Goal: Find specific page/section

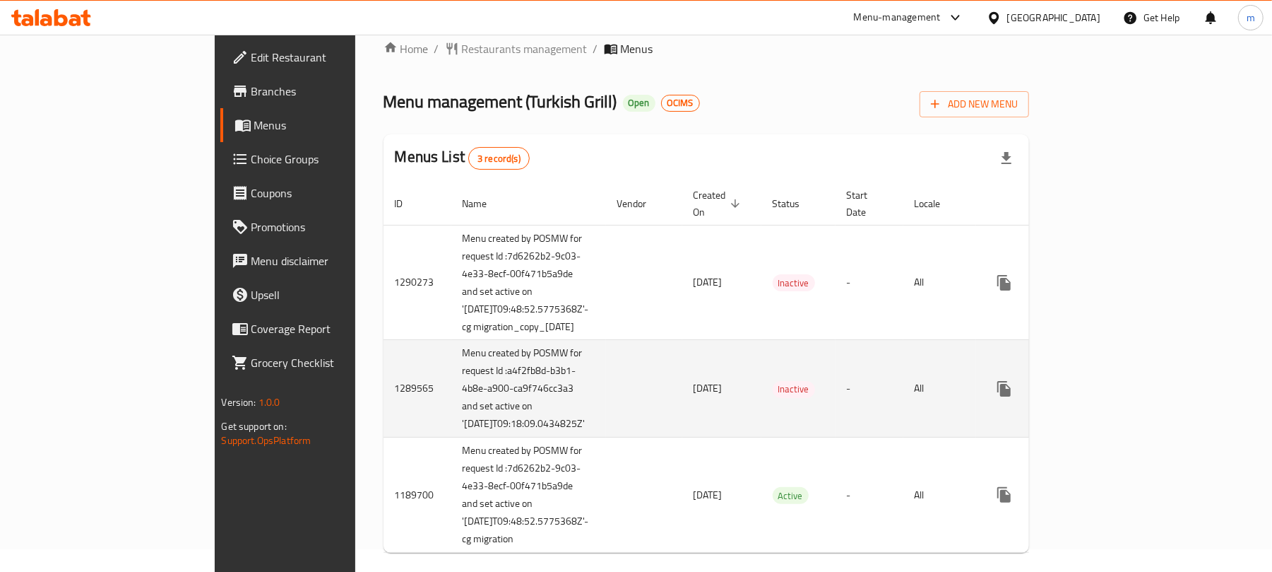
scroll to position [29, 0]
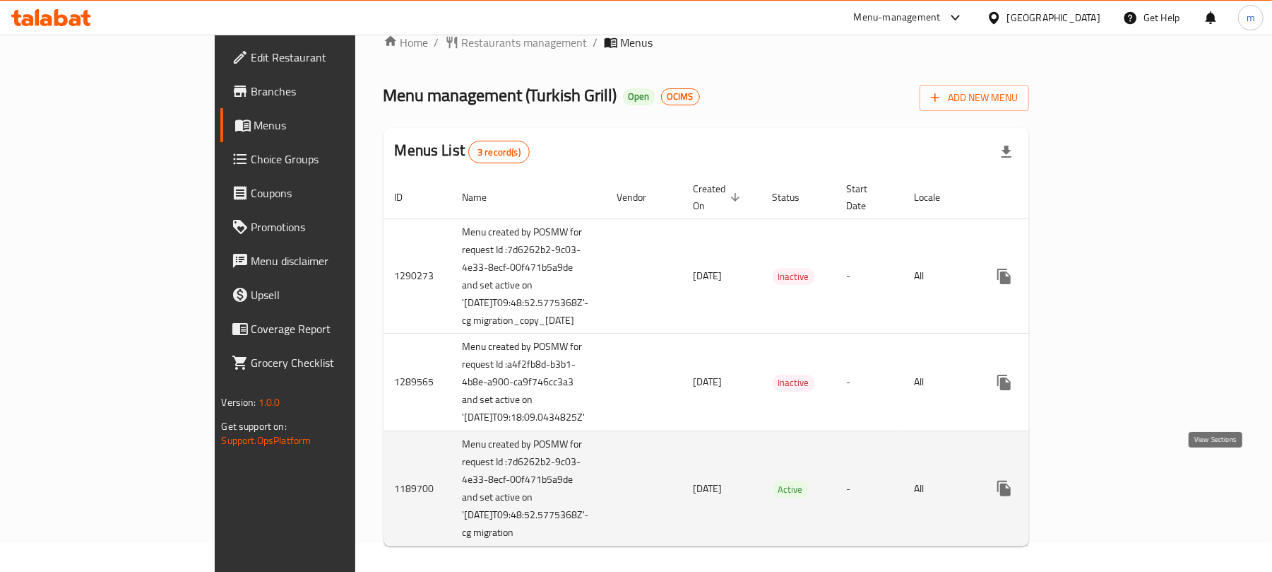
click at [1115, 482] on icon "enhanced table" at bounding box center [1106, 488] width 17 height 17
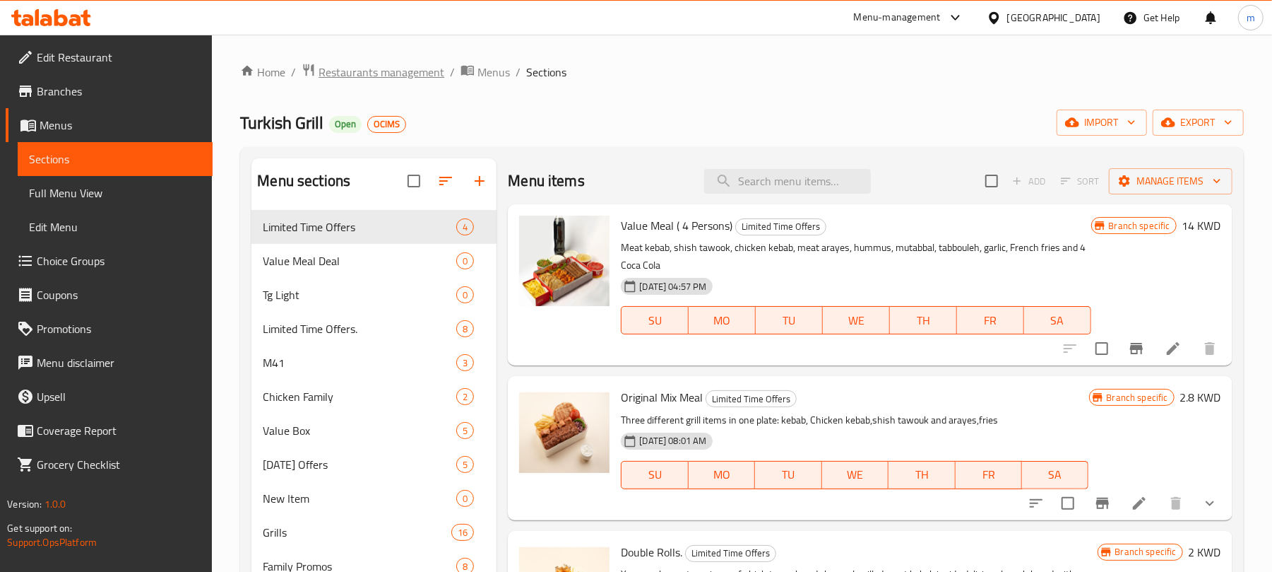
click at [413, 66] on span "Restaurants management" at bounding box center [382, 72] width 126 height 17
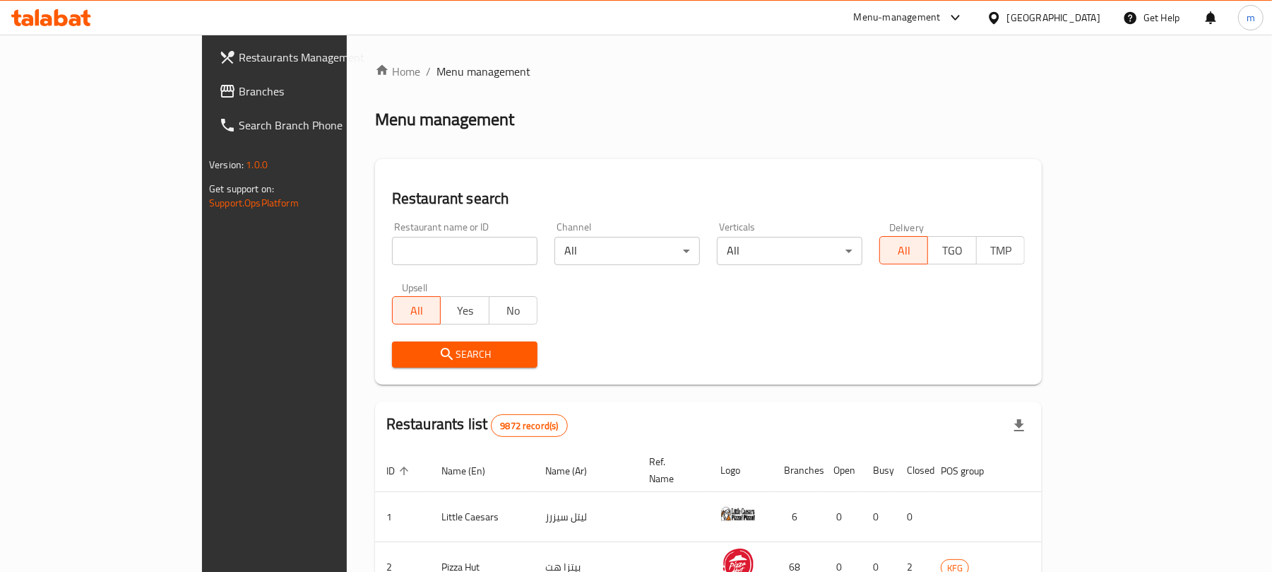
click at [392, 252] on input "search" at bounding box center [465, 251] width 146 height 28
paste input "172"
type input "172"
click at [403, 356] on span "Search" at bounding box center [464, 354] width 123 height 18
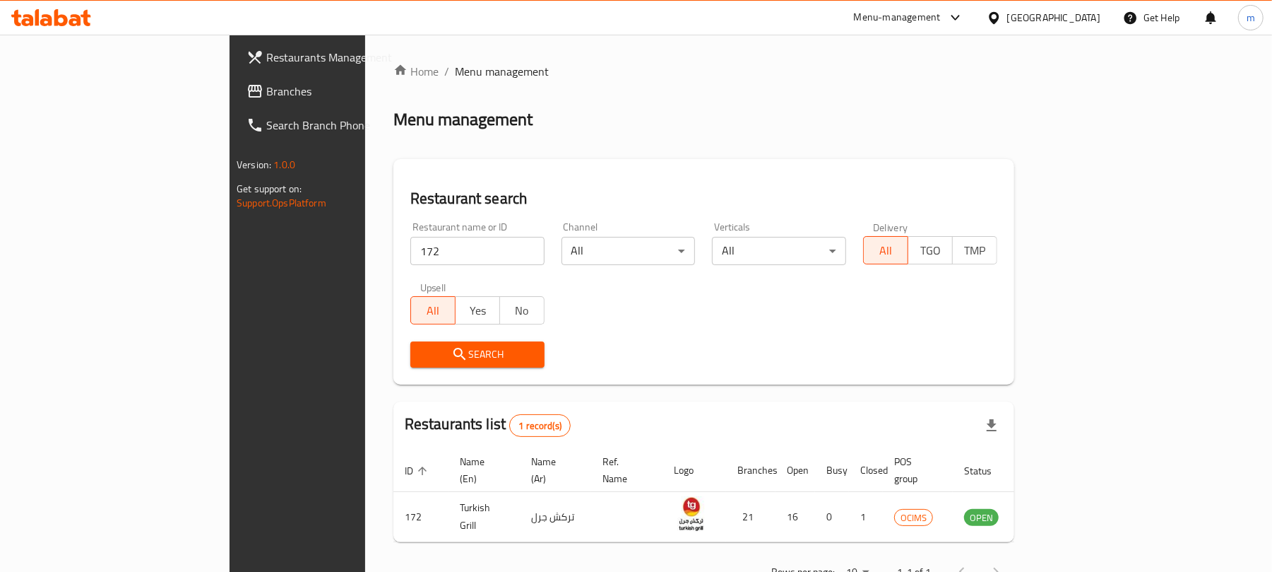
click at [57, 17] on icon at bounding box center [60, 17] width 13 height 17
